Goal: Find contact information: Obtain details needed to contact an individual or organization

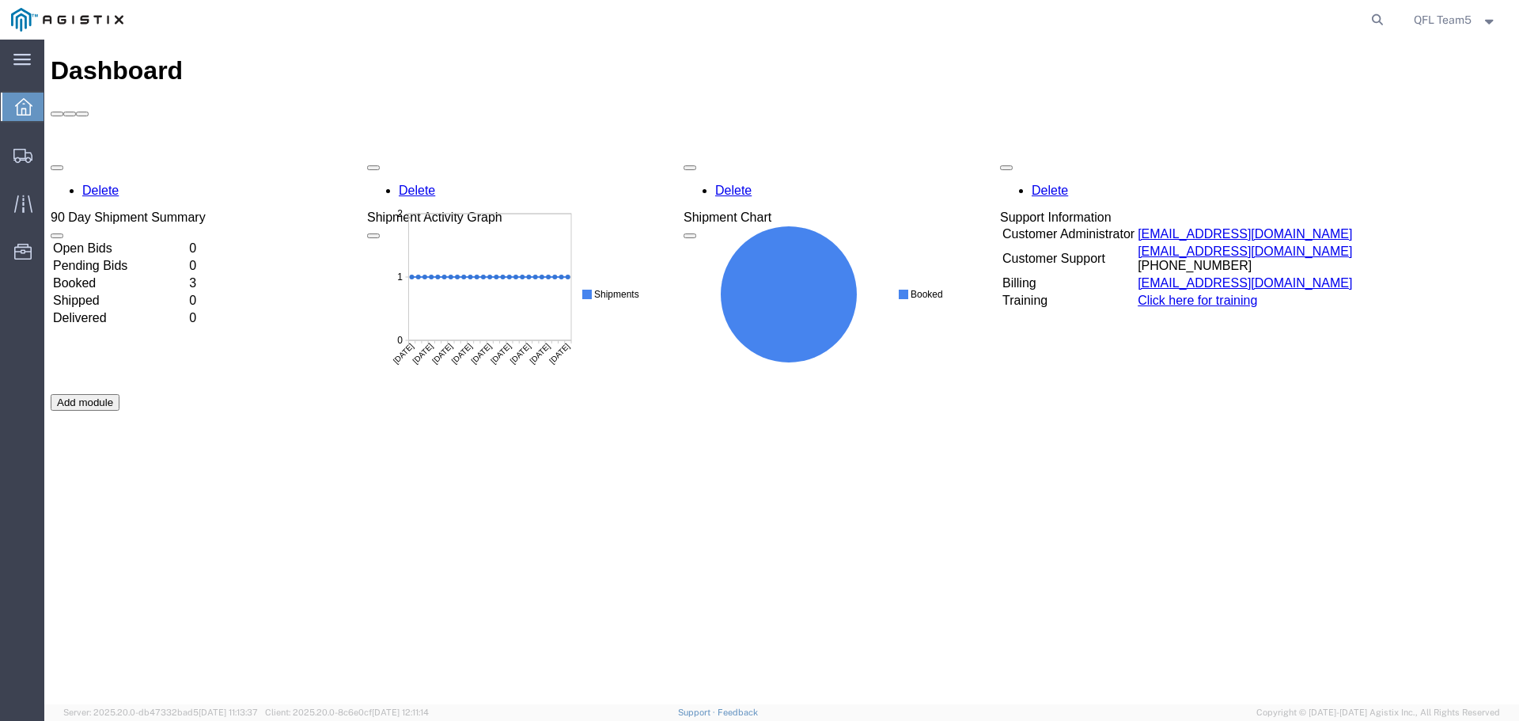
click at [129, 275] on td "Booked" at bounding box center [119, 283] width 134 height 16
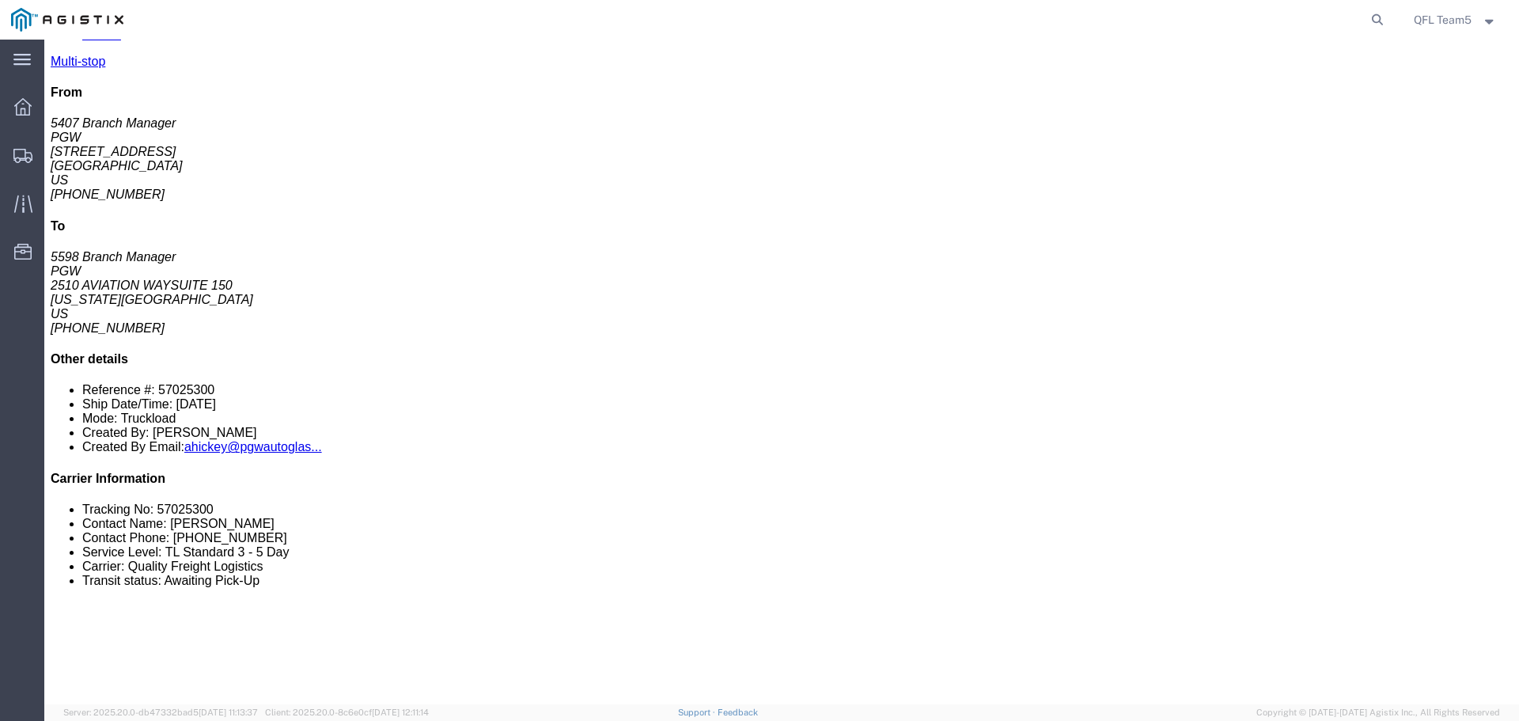
scroll to position [237, 0]
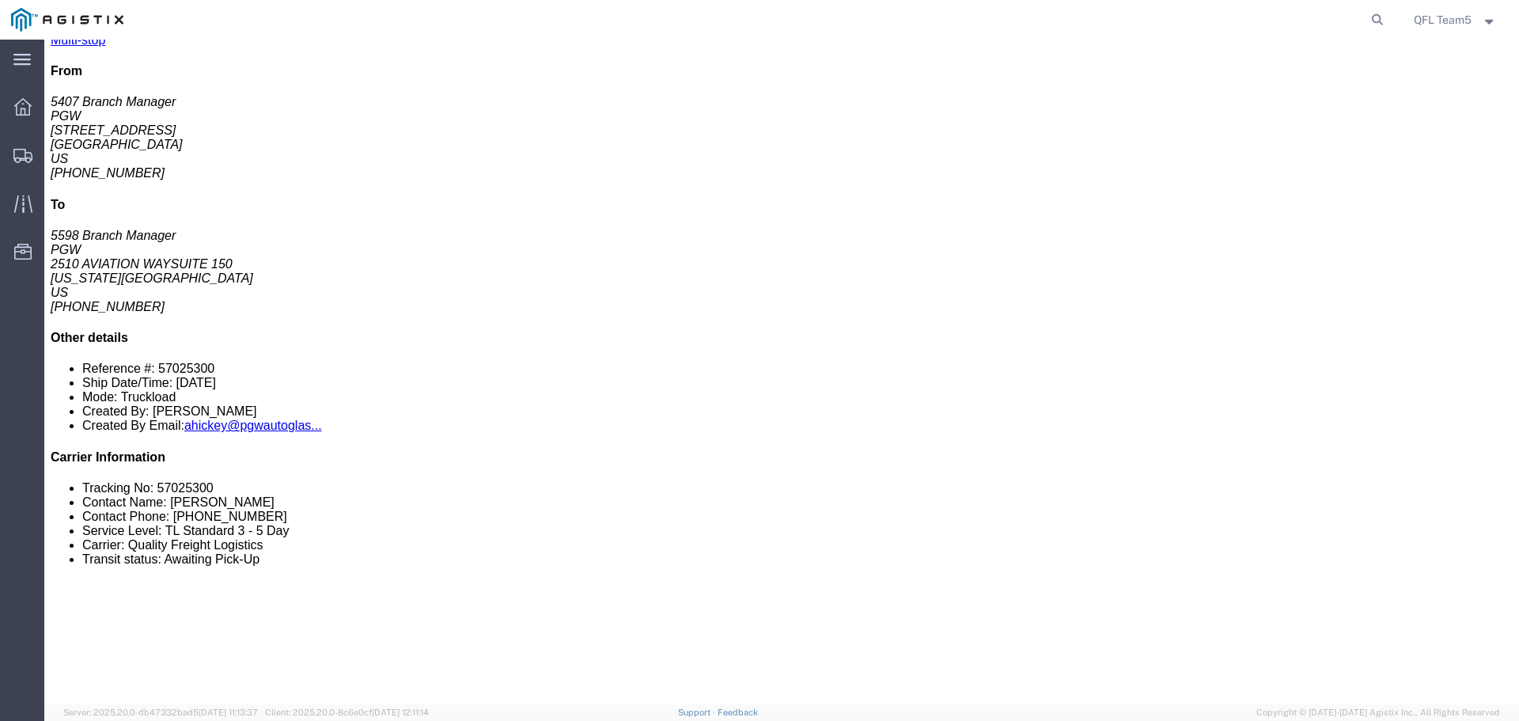
drag, startPoint x: 904, startPoint y: 277, endPoint x: 751, endPoint y: 276, distance: 152.7
click div "Email: lkqsp_o_pm_5418@pgwag.com"
copy div "lkqsp_o_pm_5418@pgwag.com"
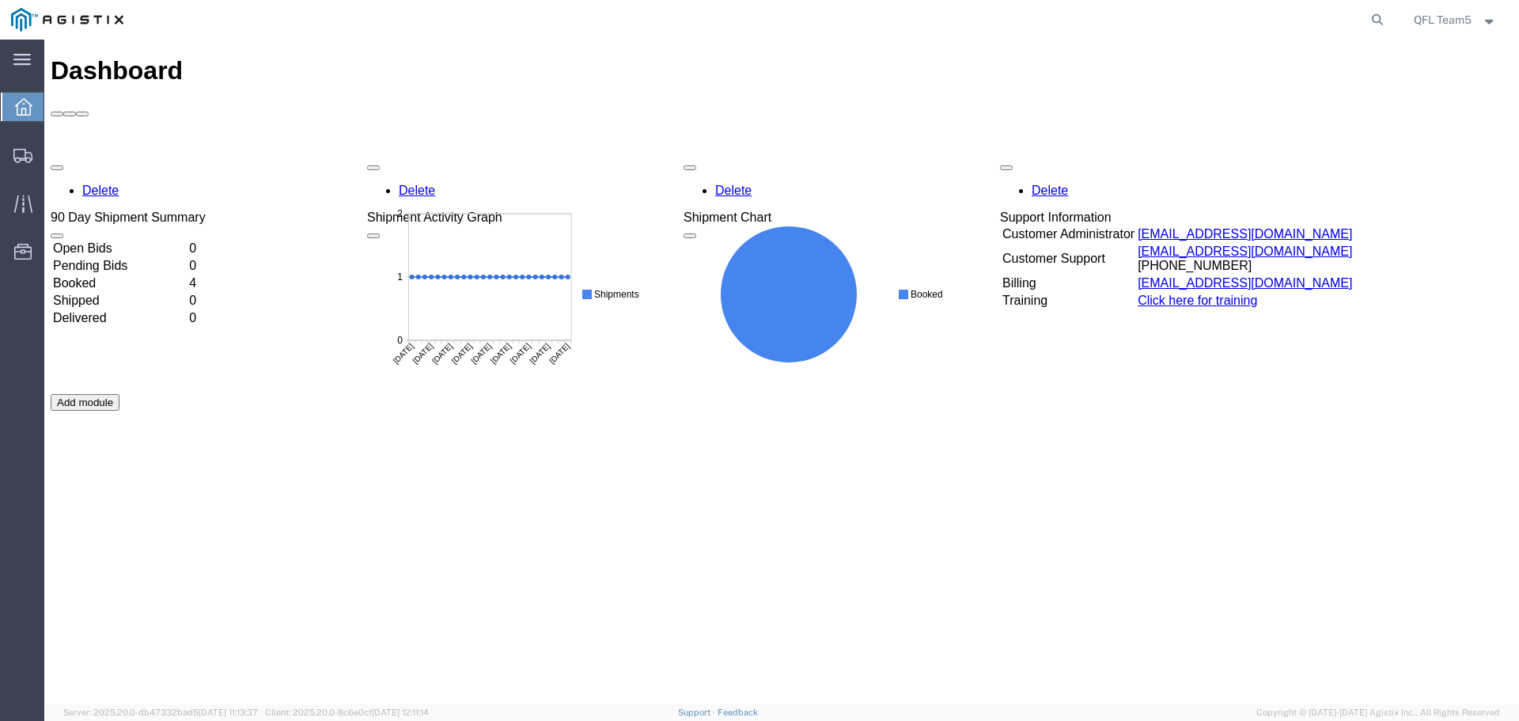
click at [187, 275] on td "Booked" at bounding box center [119, 283] width 134 height 16
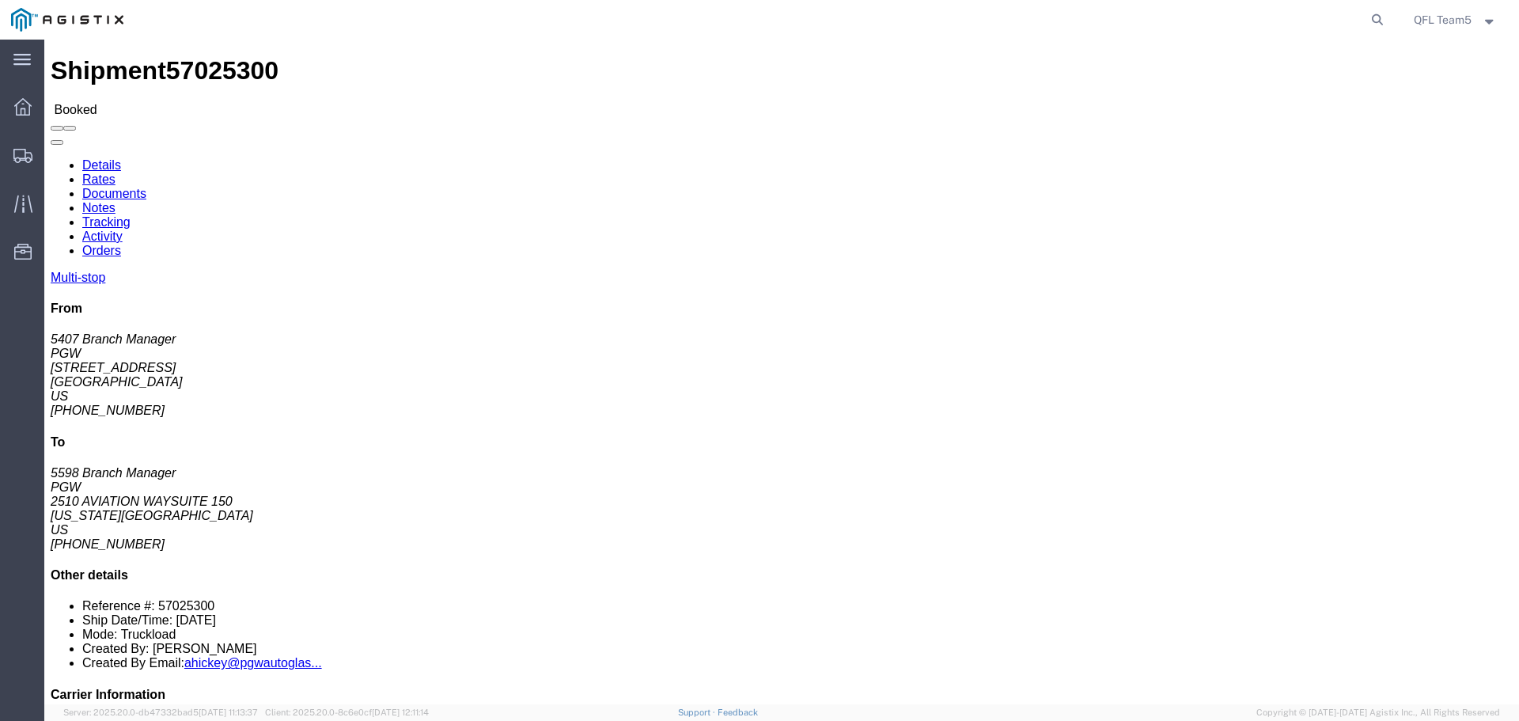
drag, startPoint x: 899, startPoint y: 547, endPoint x: 751, endPoint y: 549, distance: 147.9
click div "Email: lkqsp_o_pm_5598@pgwag.com"
copy div "lkqsp_o_pm_5598@pgwag.com"
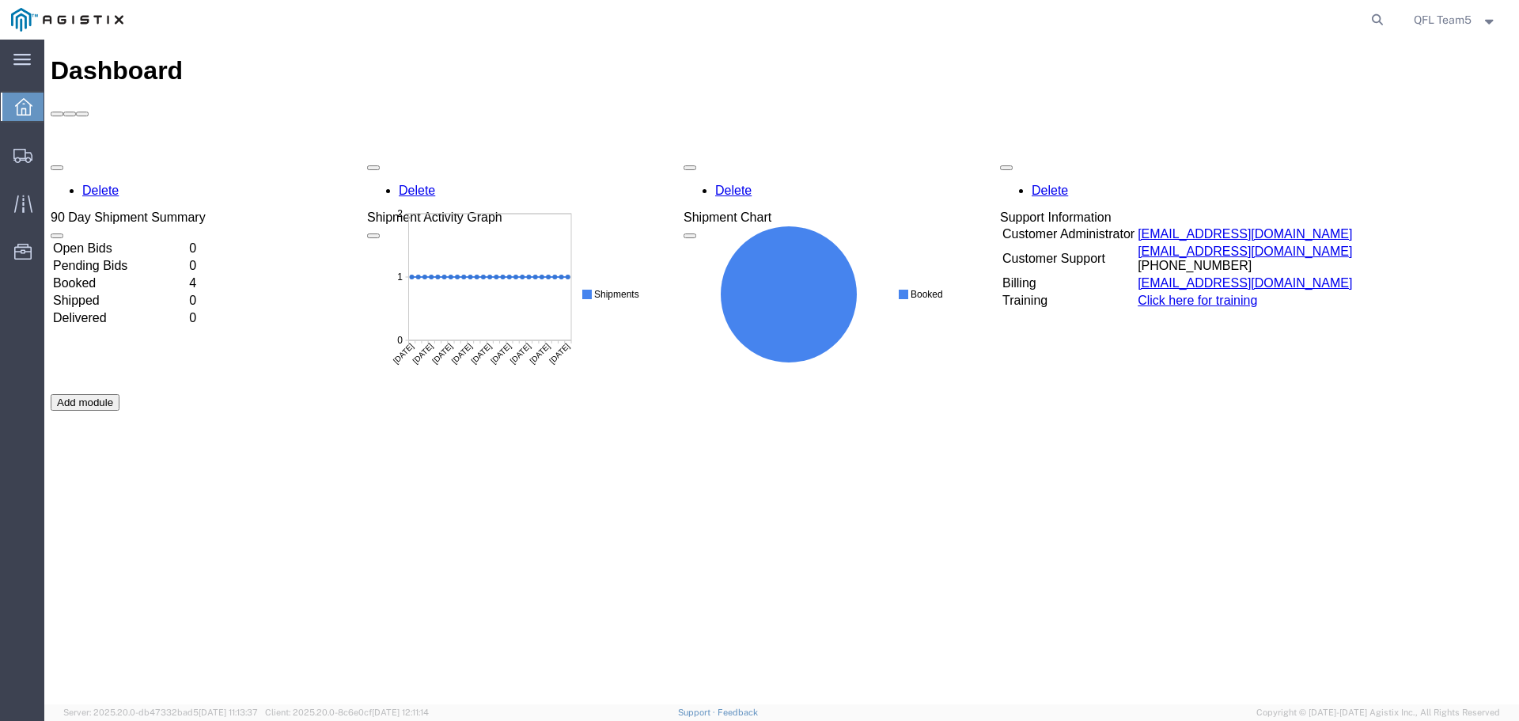
click at [100, 275] on td "Booked" at bounding box center [119, 283] width 134 height 16
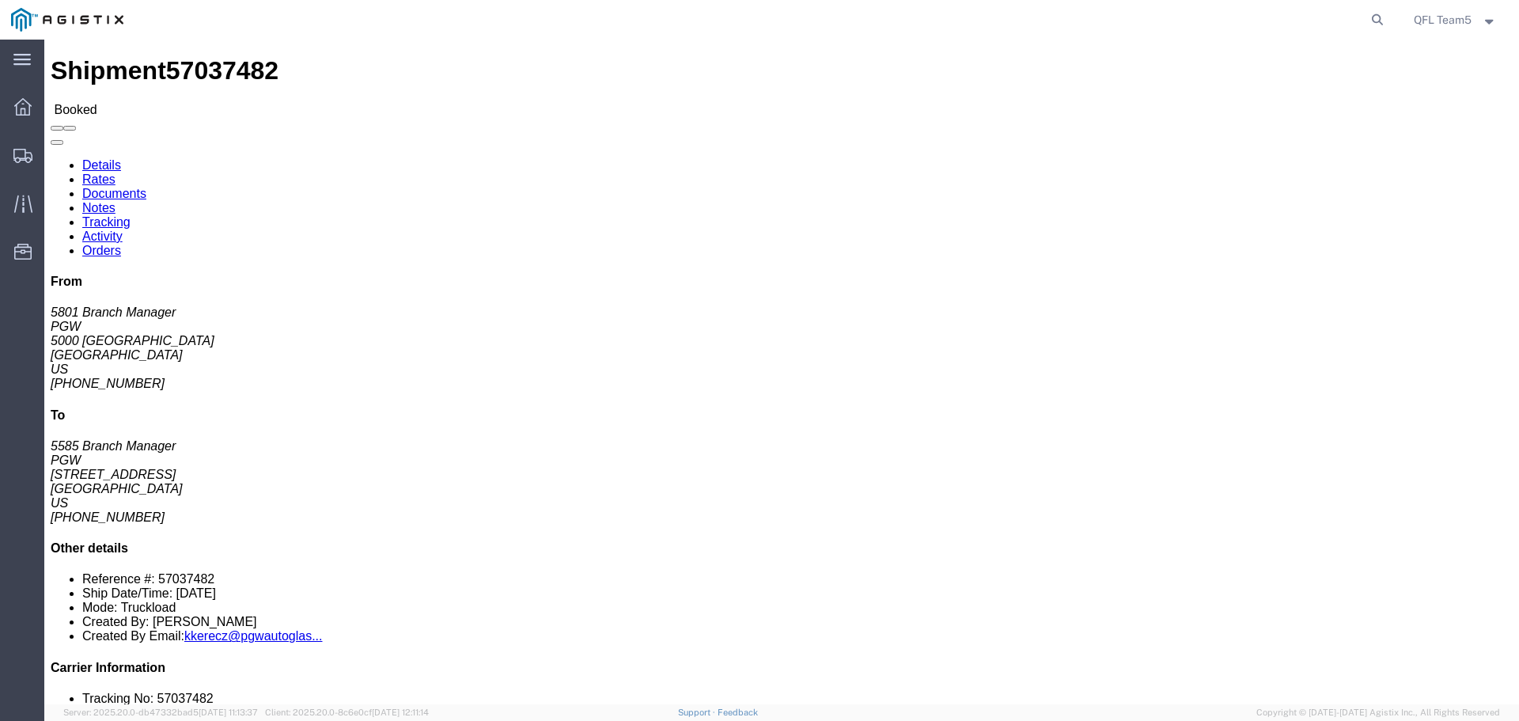
click link "Rates"
